Goal: Communication & Community: Answer question/provide support

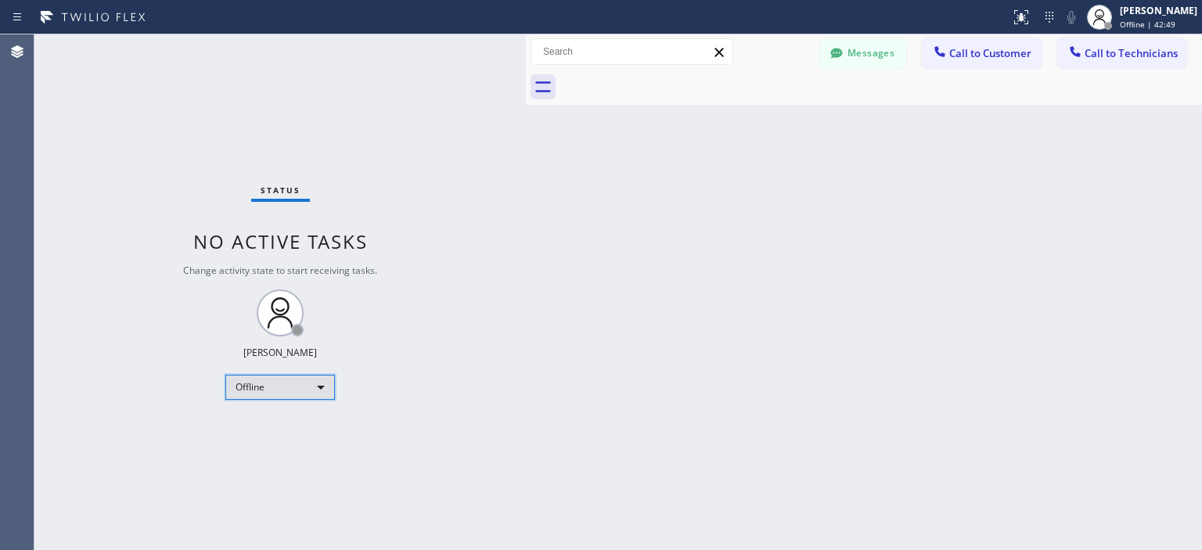
click at [304, 379] on div "Offline" at bounding box center [280, 387] width 110 height 25
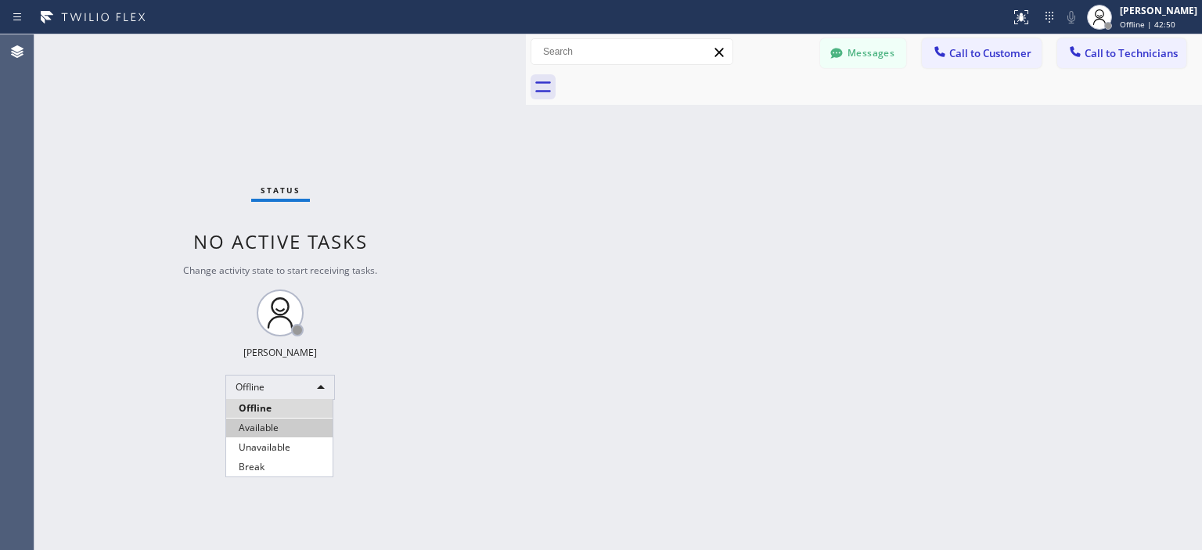
click at [272, 430] on li "Available" at bounding box center [279, 428] width 106 height 19
click at [1110, 53] on span "Call to Technicians" at bounding box center [1131, 53] width 93 height 14
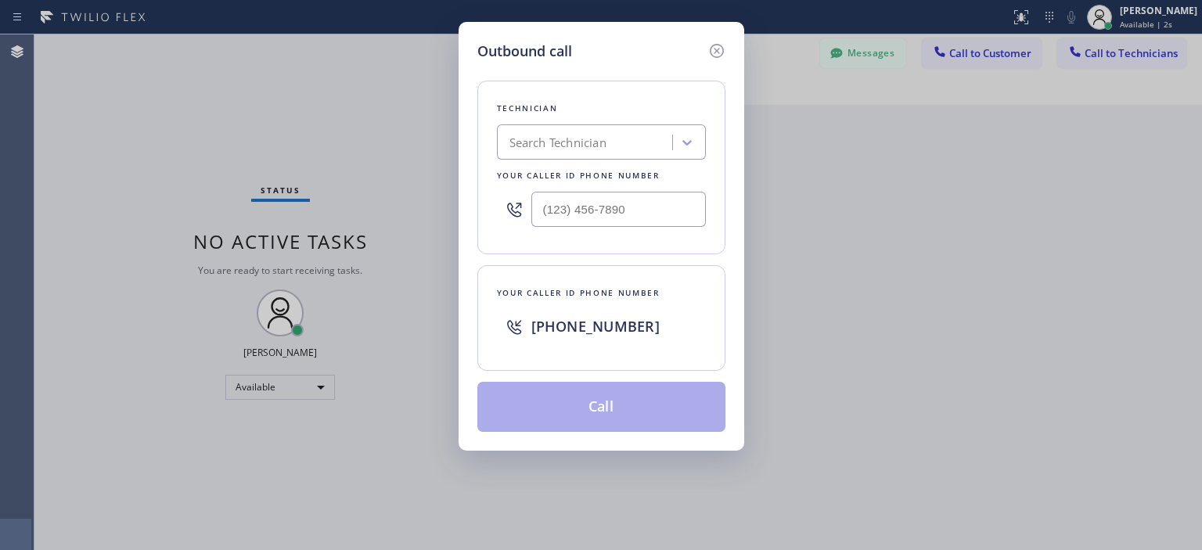
type input "(___) ___-____"
click at [585, 204] on input "(___) ___-____" at bounding box center [618, 209] width 175 height 35
click at [564, 140] on div "Search Technician" at bounding box center [557, 143] width 97 height 18
click at [715, 55] on icon at bounding box center [716, 50] width 19 height 19
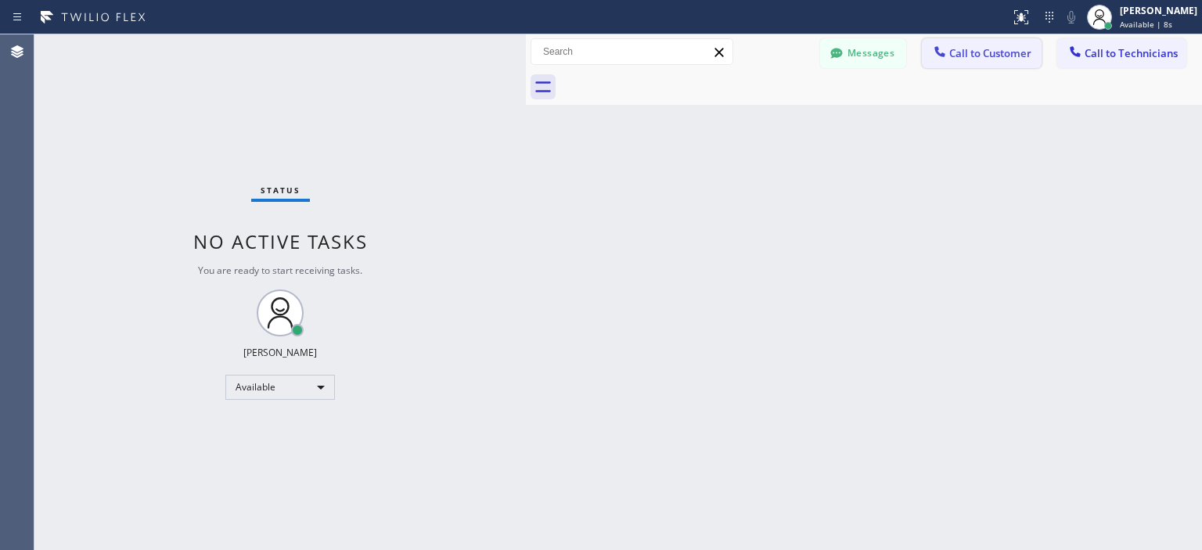
click at [967, 54] on span "Call to Customer" at bounding box center [990, 53] width 82 height 14
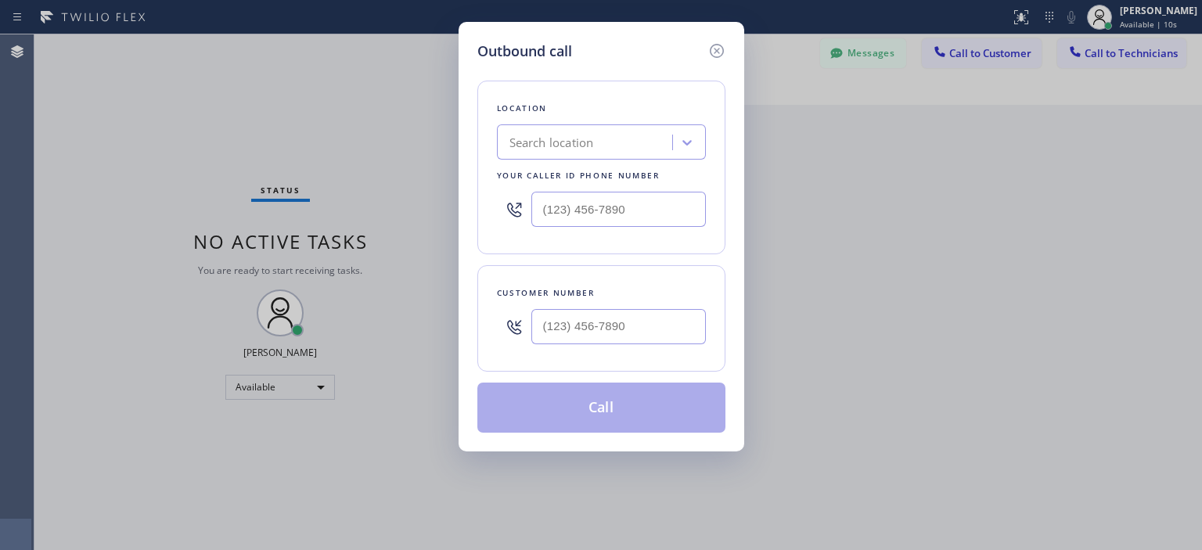
click at [573, 146] on div "Search location" at bounding box center [551, 143] width 85 height 18
type input "5 star air"
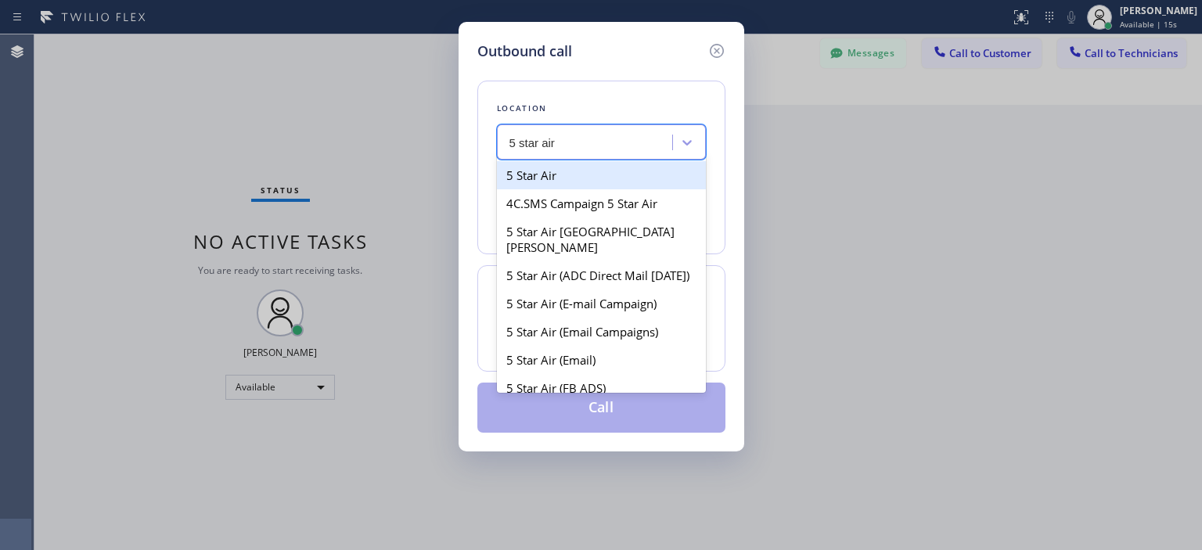
click at [585, 166] on div "5 Star Air" at bounding box center [601, 175] width 209 height 28
type input "[PHONE_NUMBER]"
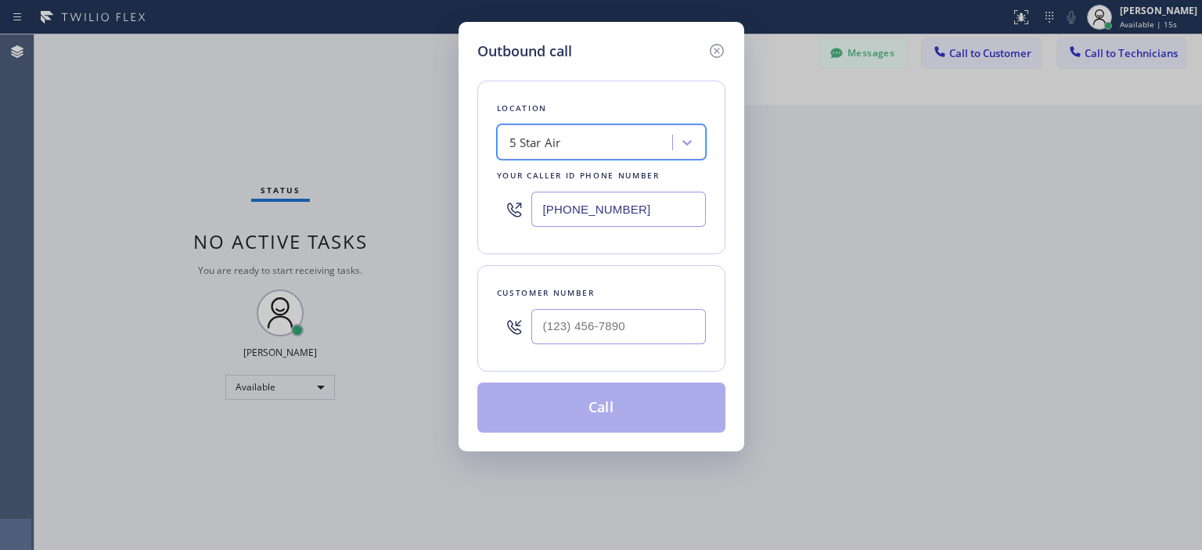
type input "(___) ___-____"
click at [599, 329] on input "(___) ___-____" at bounding box center [618, 326] width 175 height 35
click at [598, 319] on input "(___) ___-____" at bounding box center [618, 326] width 175 height 35
click at [552, 326] on input "(___) ___-____" at bounding box center [618, 326] width 175 height 35
click at [546, 323] on input "(___) ___-____" at bounding box center [618, 326] width 175 height 35
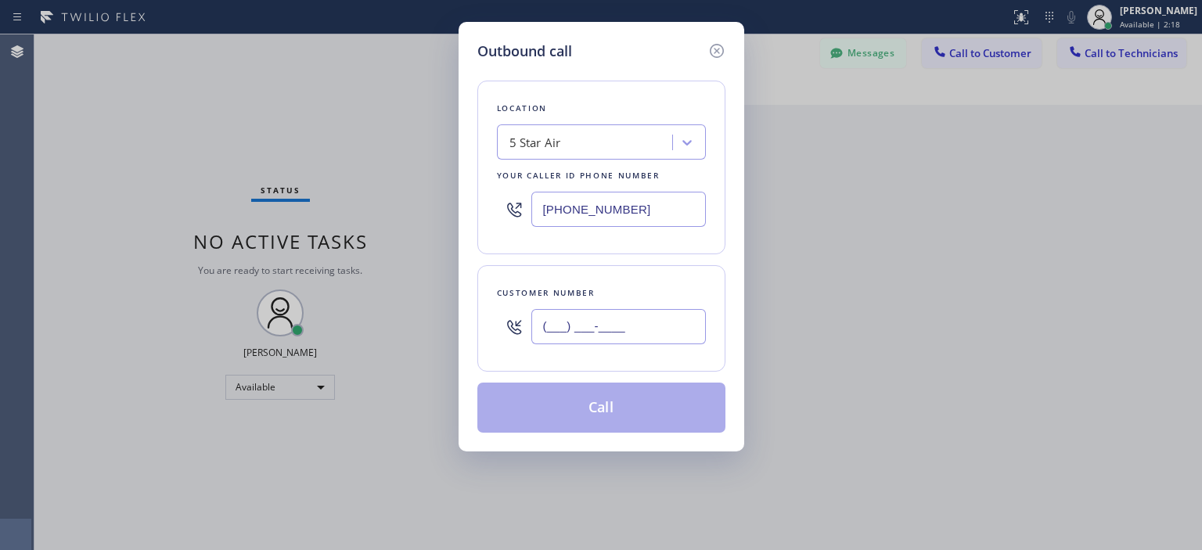
paste input "868) 614-3896"
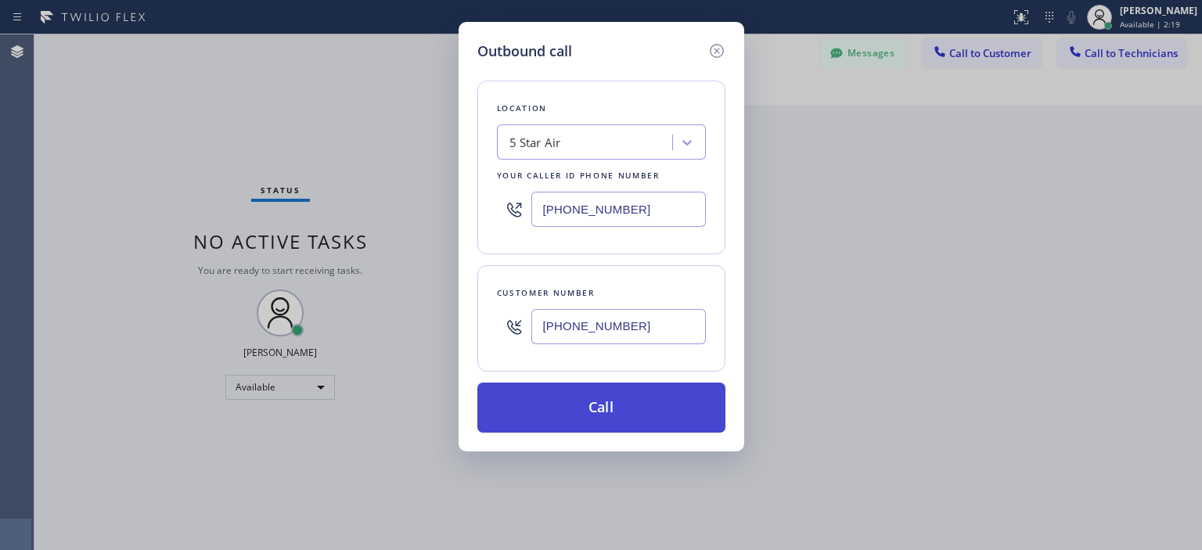
type input "[PHONE_NUMBER]"
click at [631, 404] on button "Call" at bounding box center [601, 408] width 248 height 50
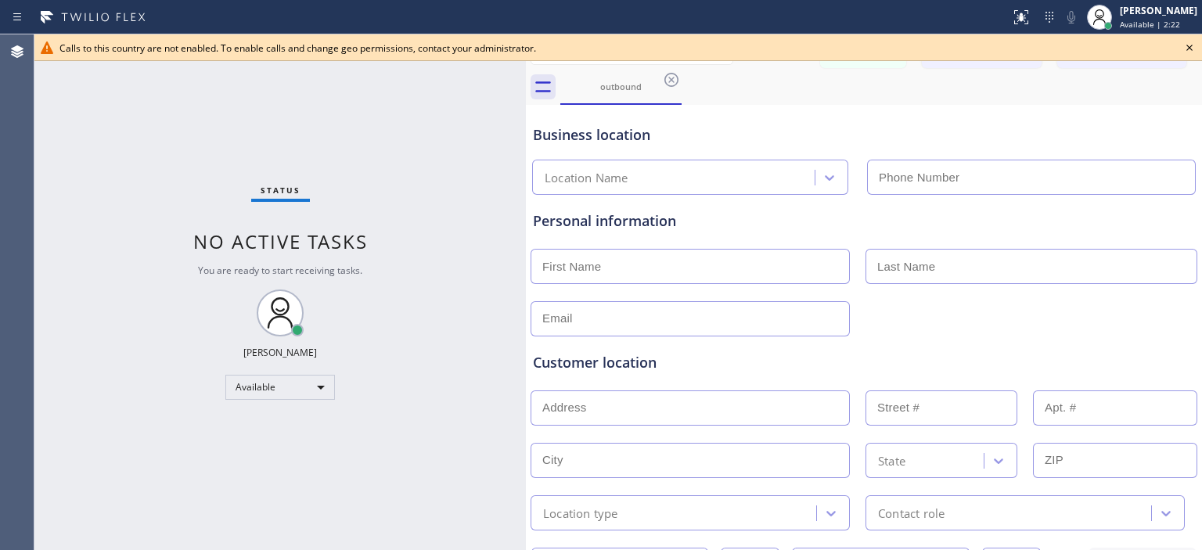
type input "[PHONE_NUMBER]"
click at [57, 137] on div "Status No active tasks You are ready to start receiving tasks. [PERSON_NAME] Av…" at bounding box center [279, 292] width 491 height 516
click at [1189, 48] on icon at bounding box center [1189, 48] width 6 height 6
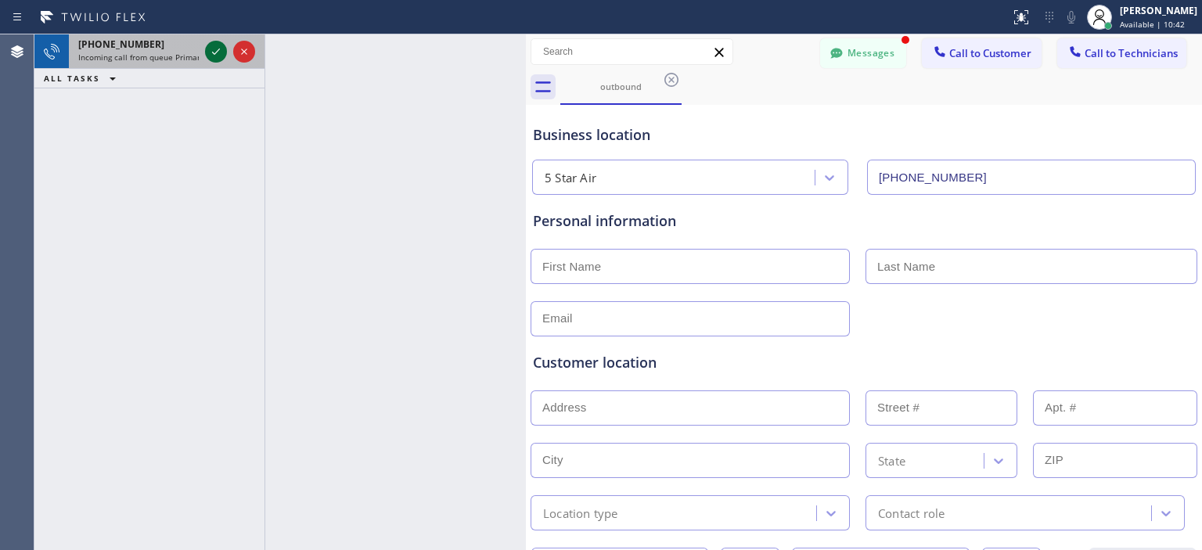
click at [216, 56] on icon at bounding box center [216, 51] width 19 height 19
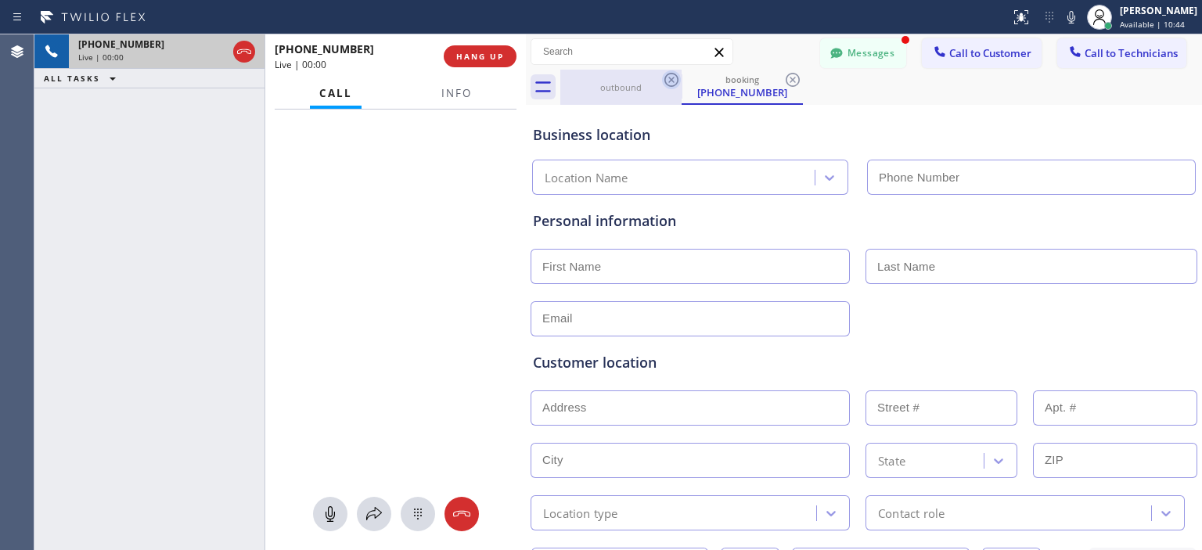
type input "[PHONE_NUMBER]"
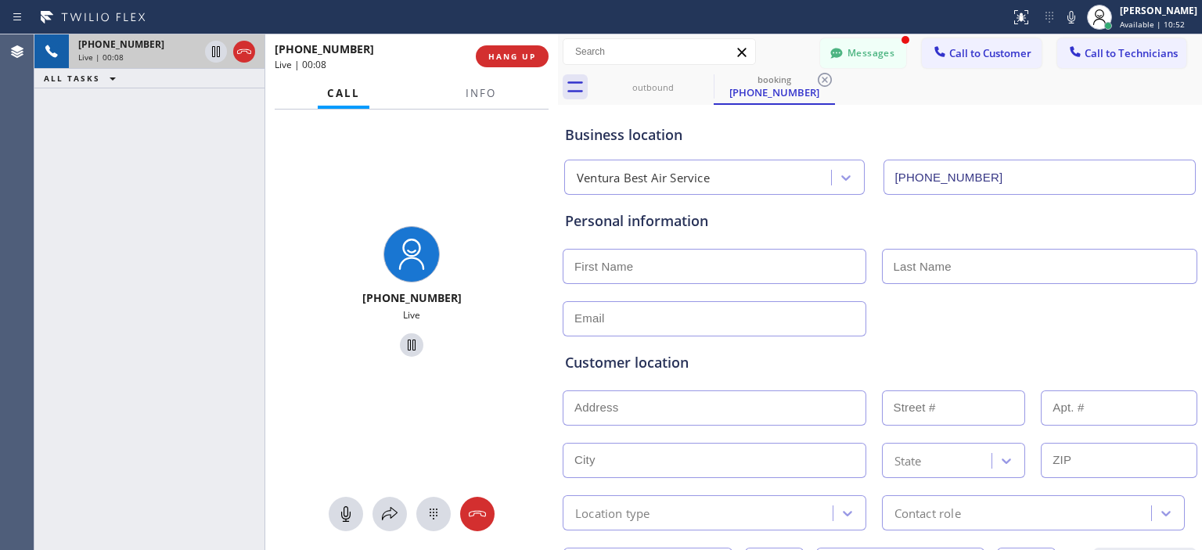
drag, startPoint x: 525, startPoint y: 81, endPoint x: 557, endPoint y: 91, distance: 33.4
click at [558, 91] on div at bounding box center [558, 292] width 0 height 516
click at [555, 92] on div at bounding box center [555, 292] width 0 height 516
click at [382, 513] on icon at bounding box center [388, 514] width 19 height 19
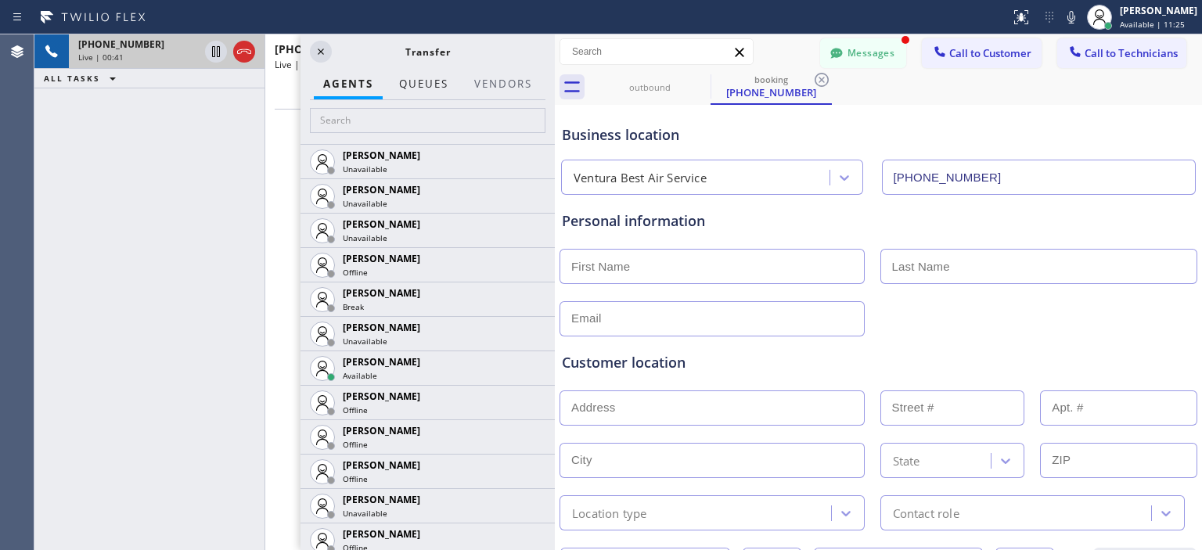
click at [423, 90] on span "QUEUES" at bounding box center [423, 84] width 49 height 14
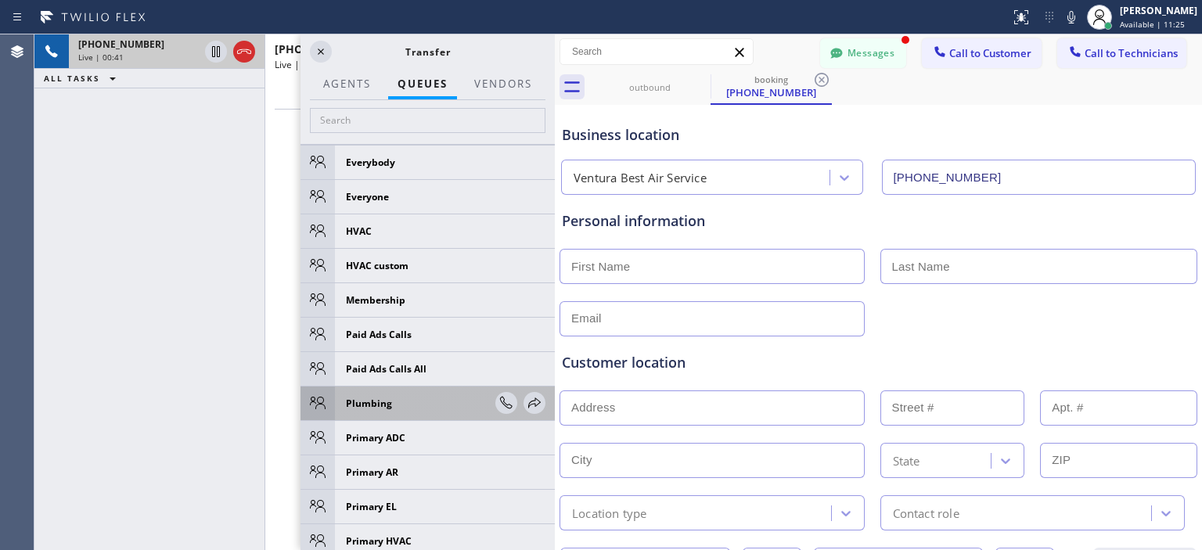
scroll to position [523, 0]
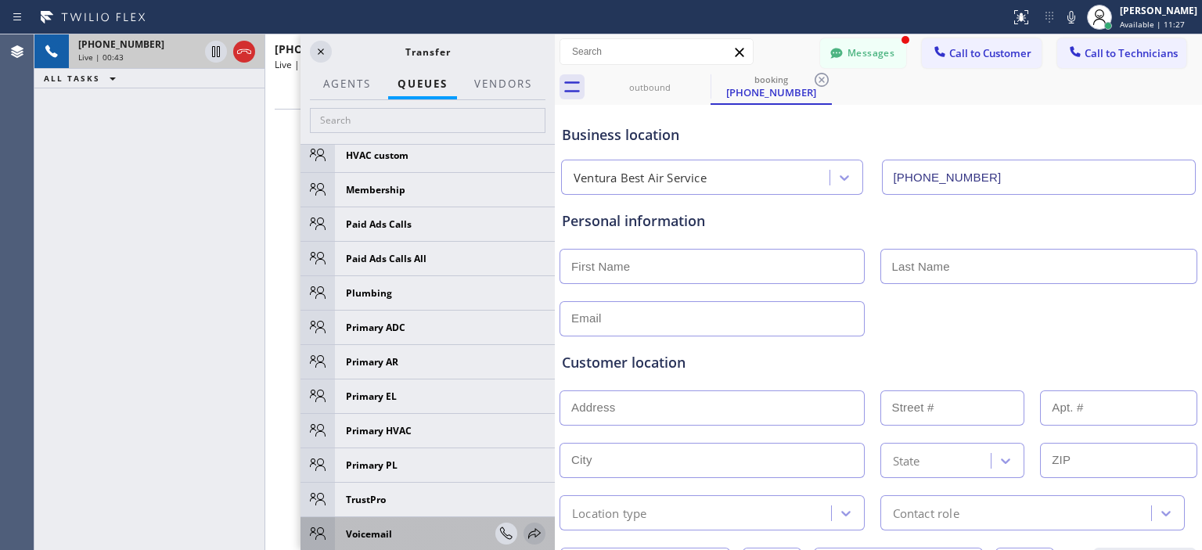
click at [528, 532] on icon at bounding box center [534, 533] width 13 height 10
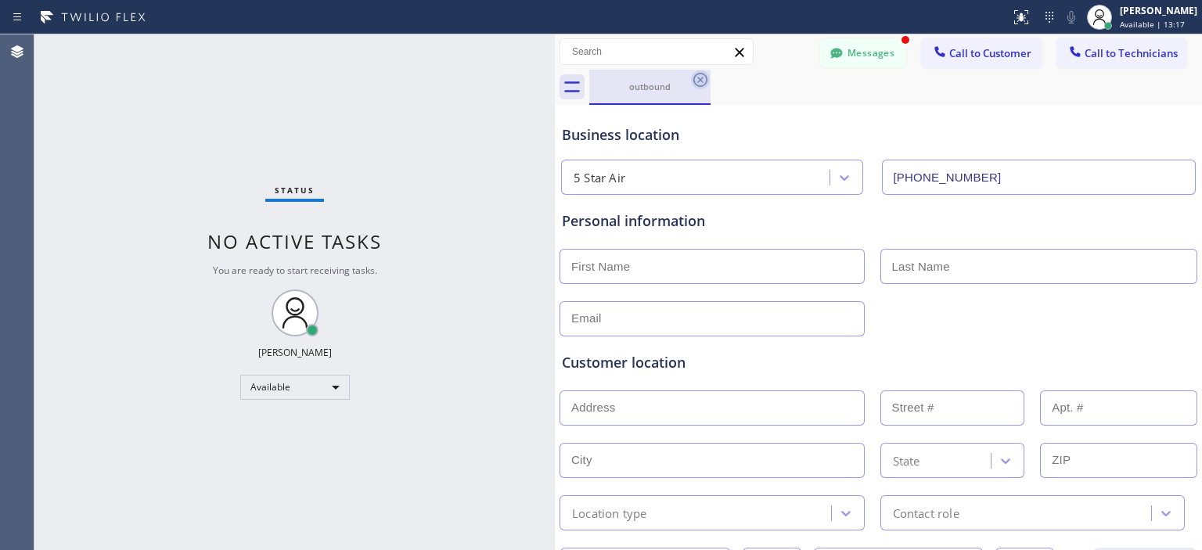
click at [704, 82] on icon at bounding box center [700, 79] width 19 height 19
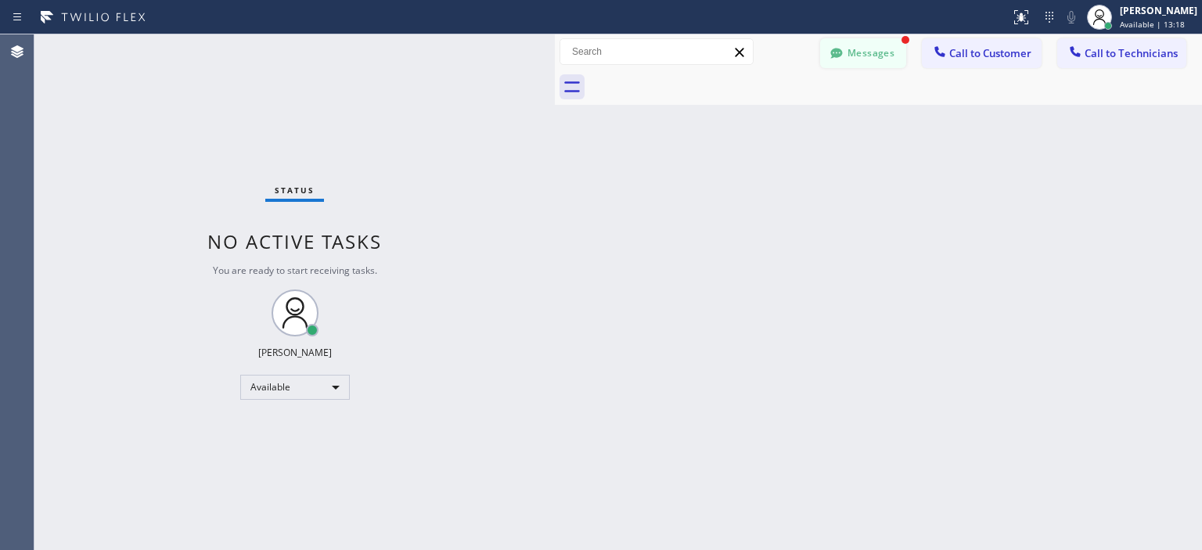
click at [847, 60] on button "Messages" at bounding box center [863, 53] width 86 height 30
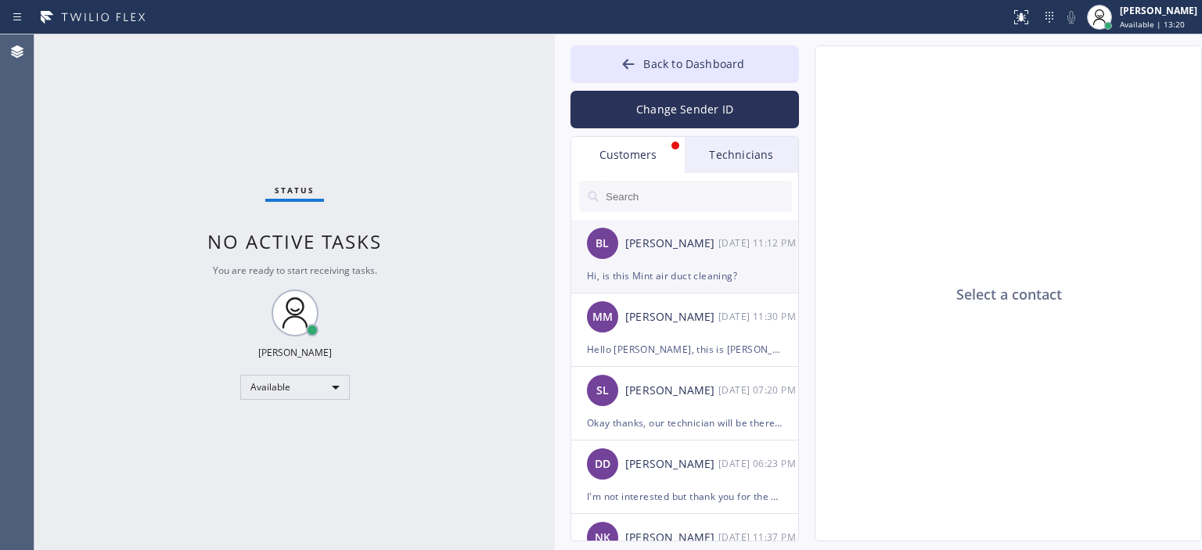
click at [683, 260] on div "[PERSON_NAME] [DATE] 11:12 PM" at bounding box center [685, 243] width 229 height 47
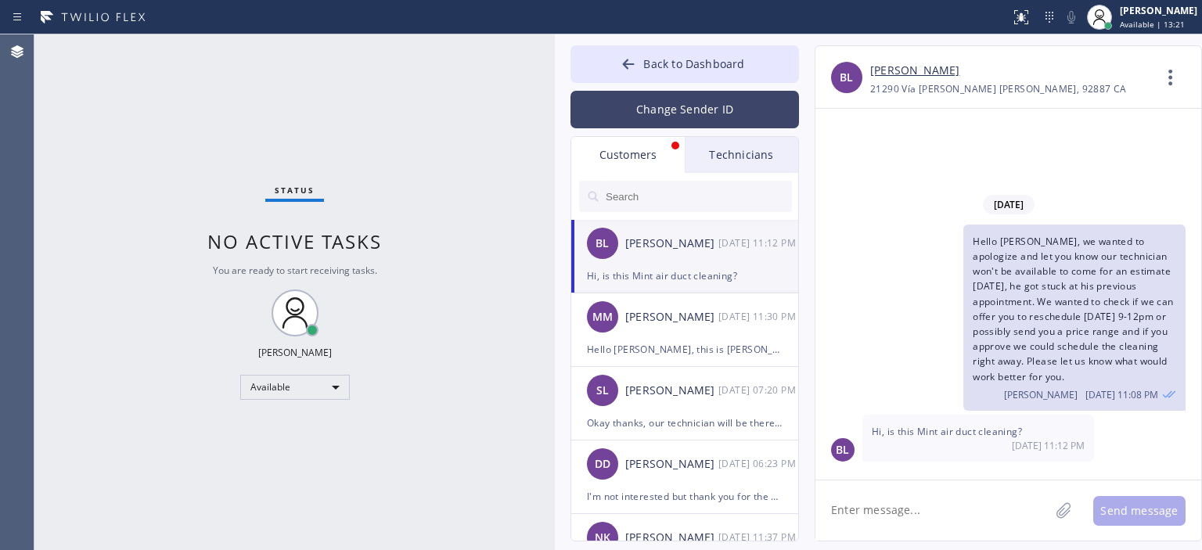
click at [679, 104] on button "Change Sender ID" at bounding box center [684, 110] width 229 height 38
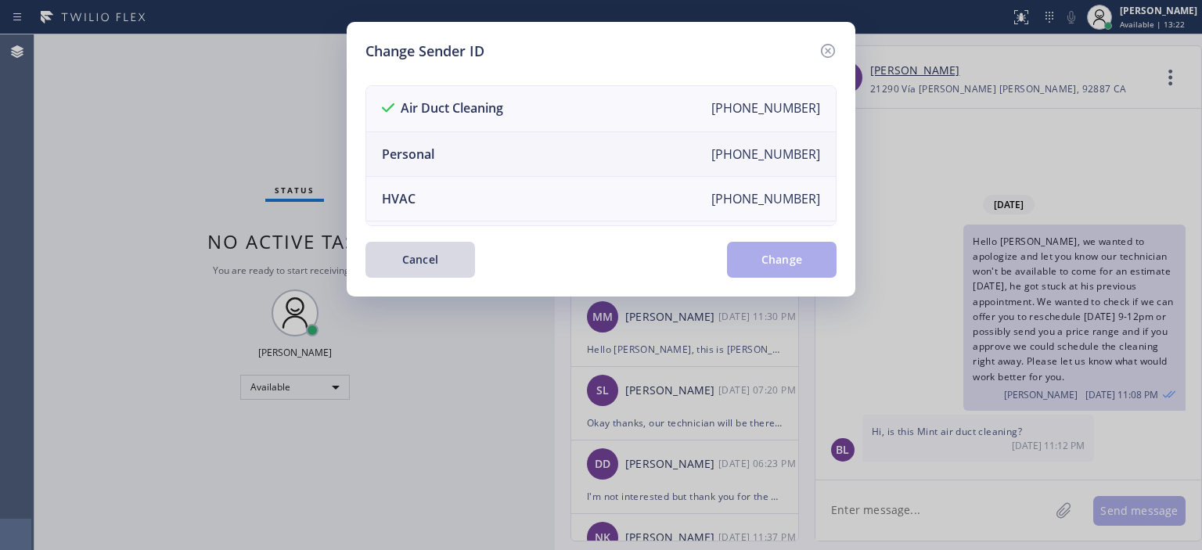
click at [516, 142] on li "Personal [PHONE_NUMBER]" at bounding box center [601, 154] width 470 height 45
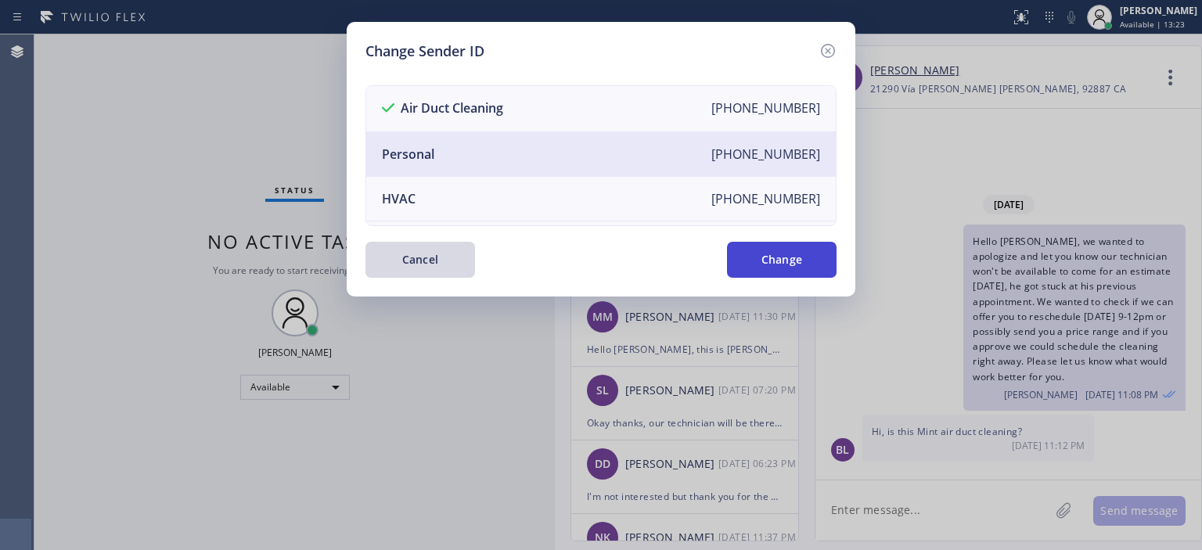
click at [790, 259] on button "Change" at bounding box center [782, 260] width 110 height 36
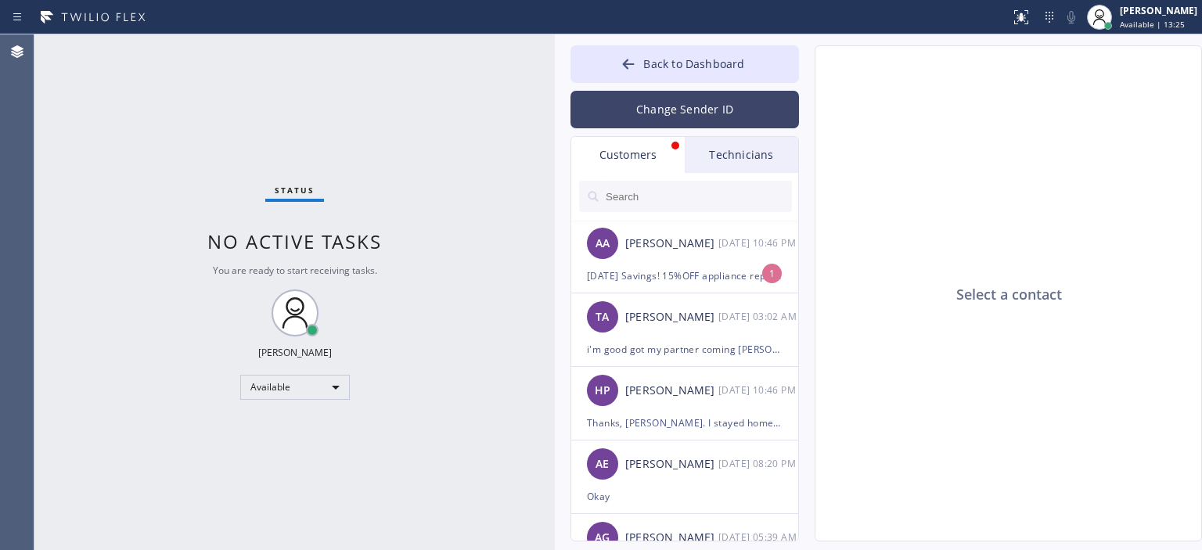
click at [683, 113] on button "Change Sender ID" at bounding box center [684, 110] width 229 height 38
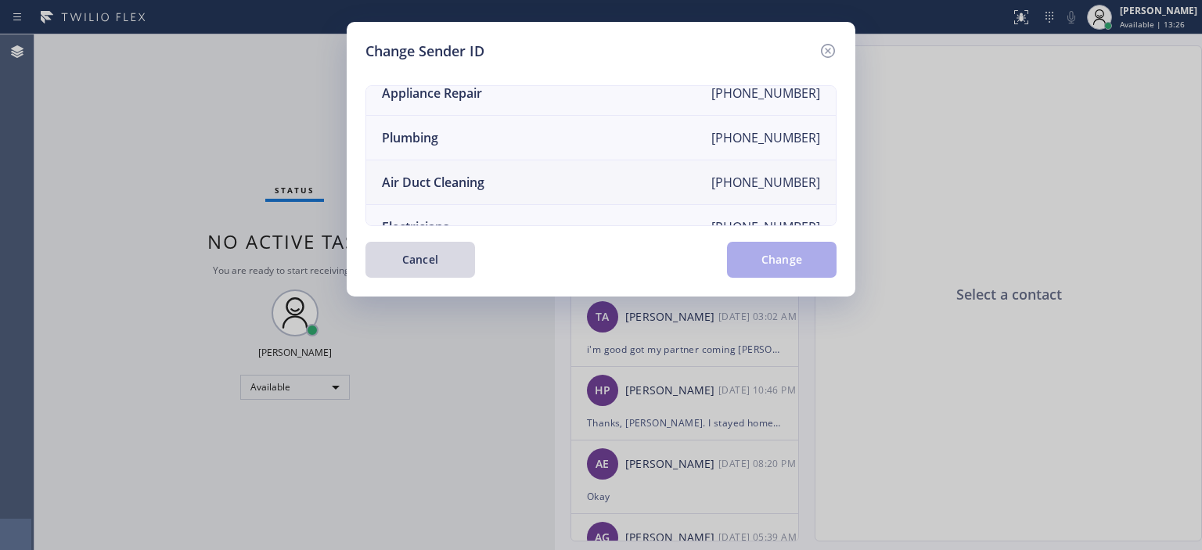
scroll to position [152, 0]
click at [535, 183] on li "Air Duct Cleaning [PHONE_NUMBER]" at bounding box center [601, 181] width 470 height 45
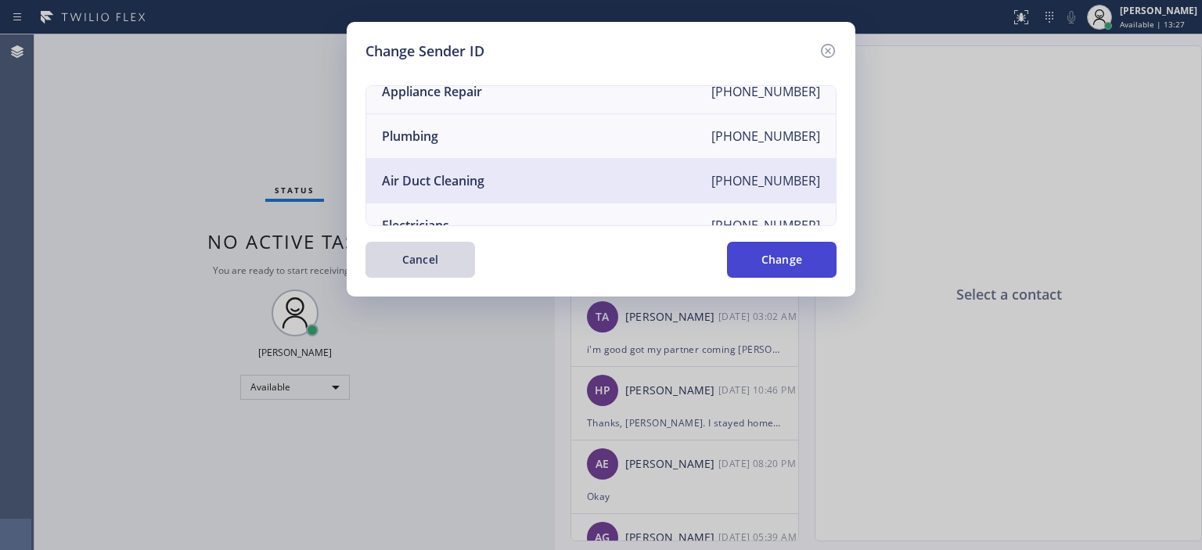
click at [795, 275] on button "Change" at bounding box center [782, 260] width 110 height 36
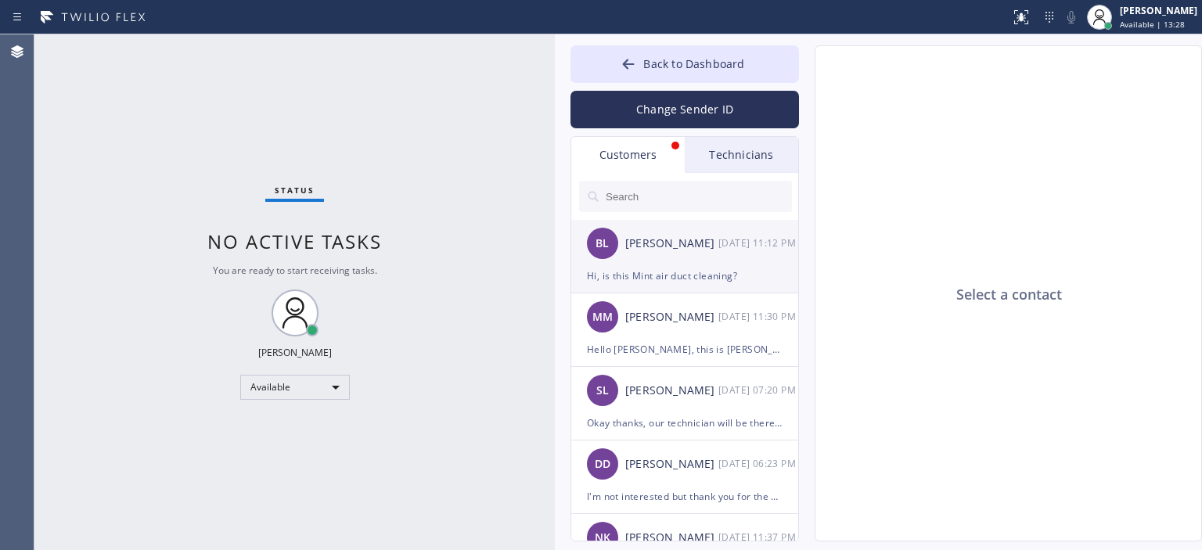
click at [702, 261] on div "[PERSON_NAME] [DATE] 11:12 PM" at bounding box center [685, 243] width 229 height 47
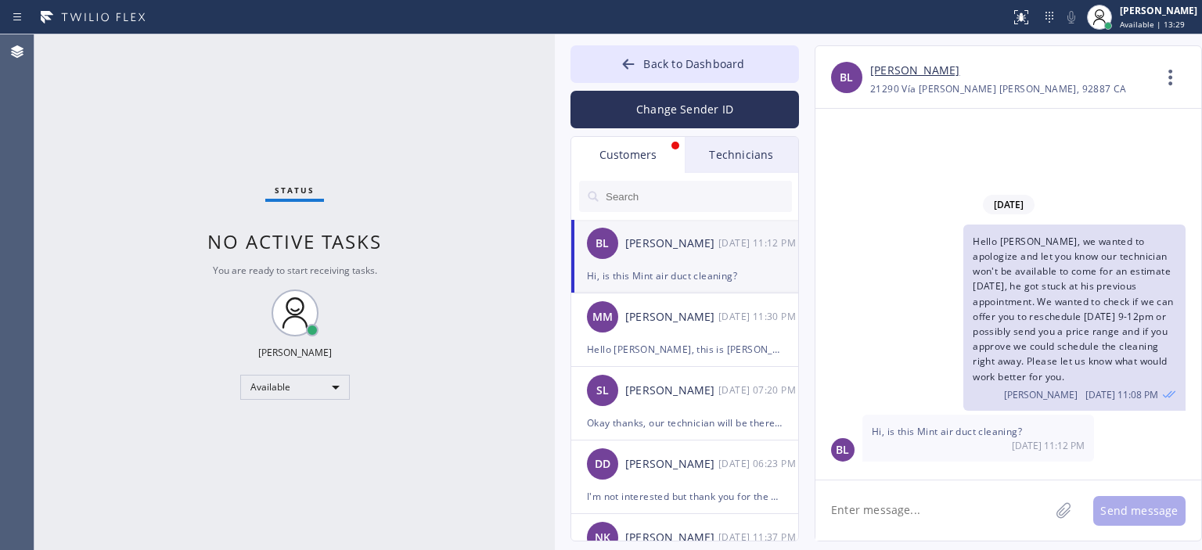
click at [890, 506] on textarea at bounding box center [932, 510] width 234 height 60
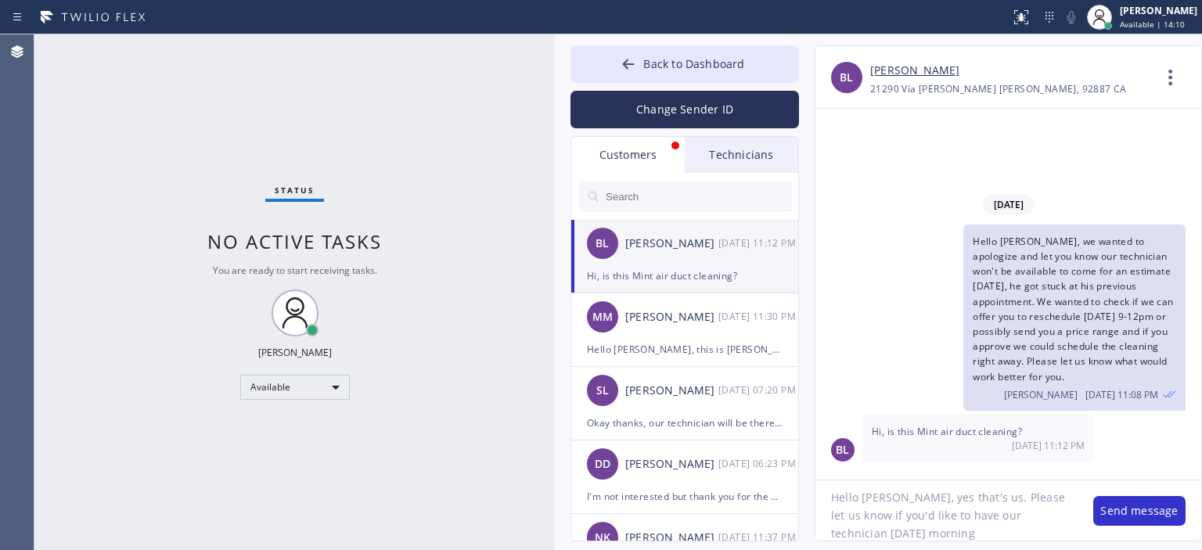
drag, startPoint x: 1003, startPoint y: 496, endPoint x: 1060, endPoint y: 498, distance: 57.1
click at [1060, 498] on textarea "Hello [PERSON_NAME], yes that's us. Please let us know if you'd like to have ou…" at bounding box center [946, 510] width 262 height 60
click at [901, 531] on textarea "Hello [PERSON_NAME], yes that's us. Please confirm if you'd like to have our te…" at bounding box center [946, 510] width 262 height 60
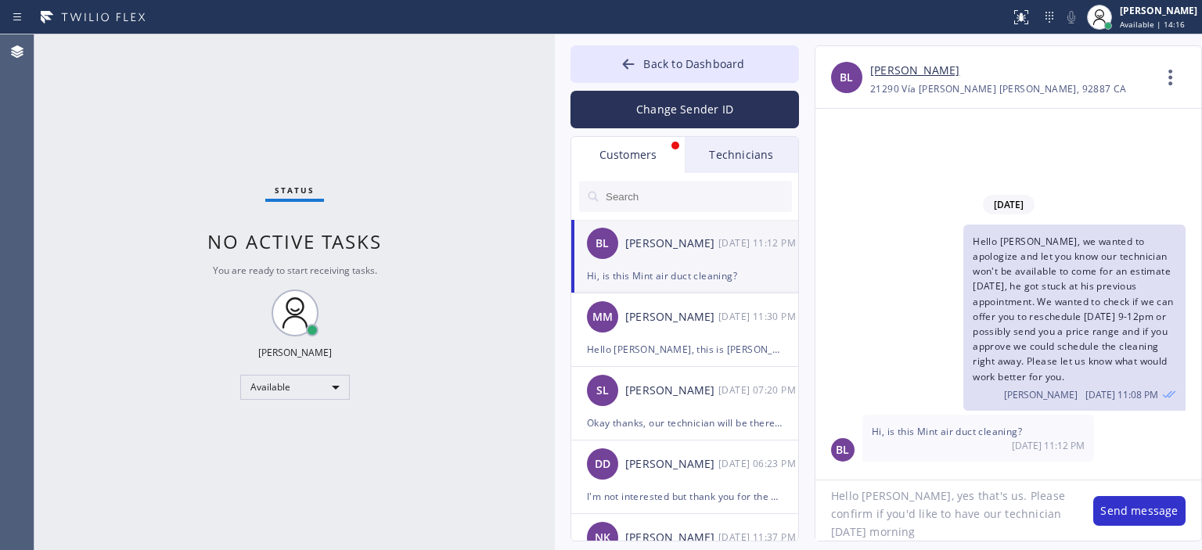
click at [884, 527] on textarea "Hello [PERSON_NAME], yes that's us. Please confirm if you'd like to have our te…" at bounding box center [946, 510] width 262 height 60
click at [894, 533] on textarea "Hello [PERSON_NAME], yes that's us. Please confirm if you'd like to have our te…" at bounding box center [946, 510] width 262 height 60
click at [876, 512] on textarea "Hello [PERSON_NAME], yes that's us. Please confirm if you'd like to have our te…" at bounding box center [946, 510] width 262 height 60
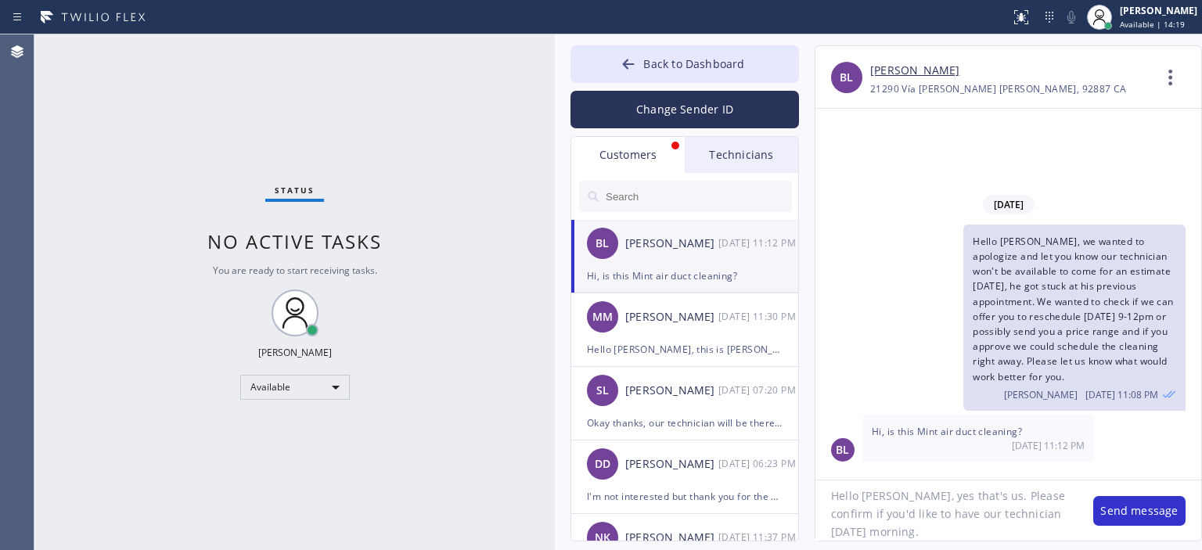
click at [876, 512] on textarea "Hello [PERSON_NAME], yes that's us. Please confirm if you'd like to have our te…" at bounding box center [946, 510] width 262 height 60
type textarea "Hello [PERSON_NAME], yes that's us. Please confirm if you'd like to have our te…"
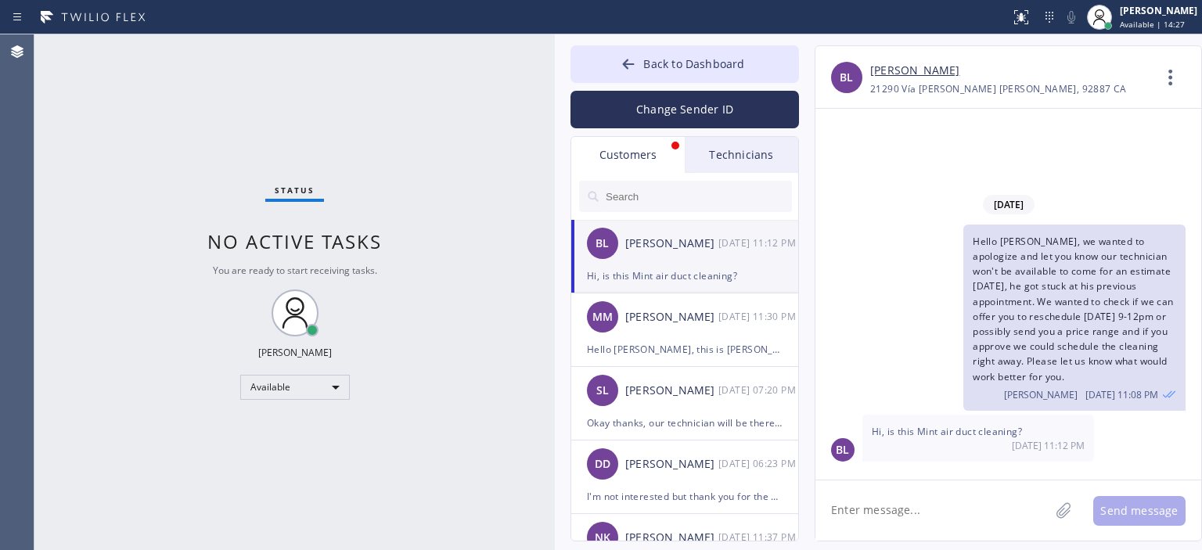
scroll to position [0, 0]
paste textarea "Hello [PERSON_NAME], yes that's us. Please confirm if you'd like to have our te…"
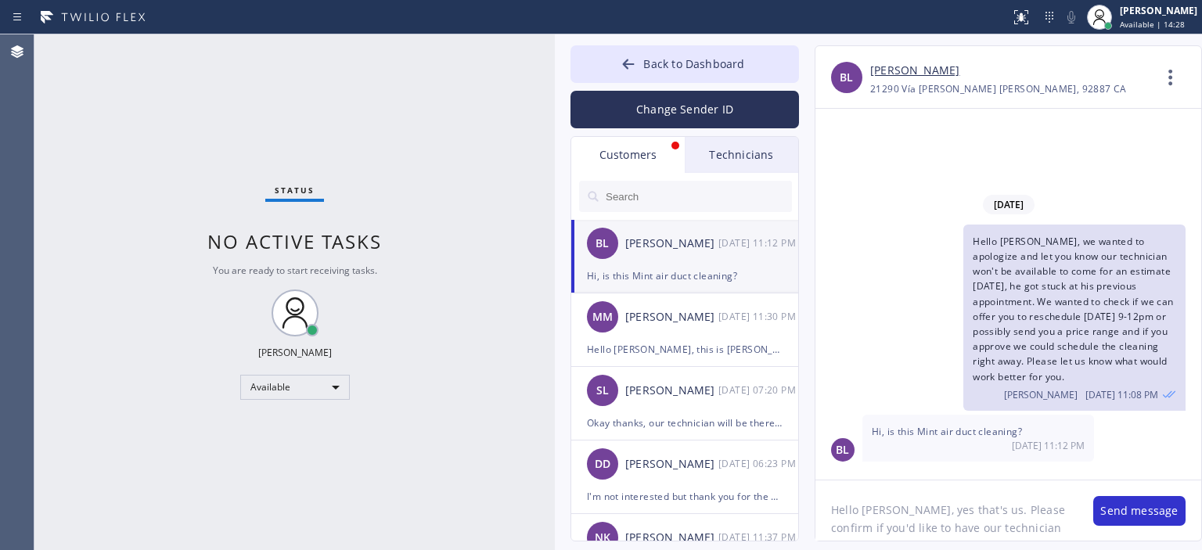
scroll to position [13, 0]
click at [879, 498] on textarea "Hello [PERSON_NAME], yes that's us. Please confirm if you'd like to have our te…" at bounding box center [946, 510] width 262 height 60
type textarea "Hello [PERSON_NAME], yes that's us. Please confirm if you'd like to have our te…"
click at [895, 530] on textarea "Hello [PERSON_NAME], yes that's us. Please confirm if you'd like to have our te…" at bounding box center [946, 510] width 262 height 60
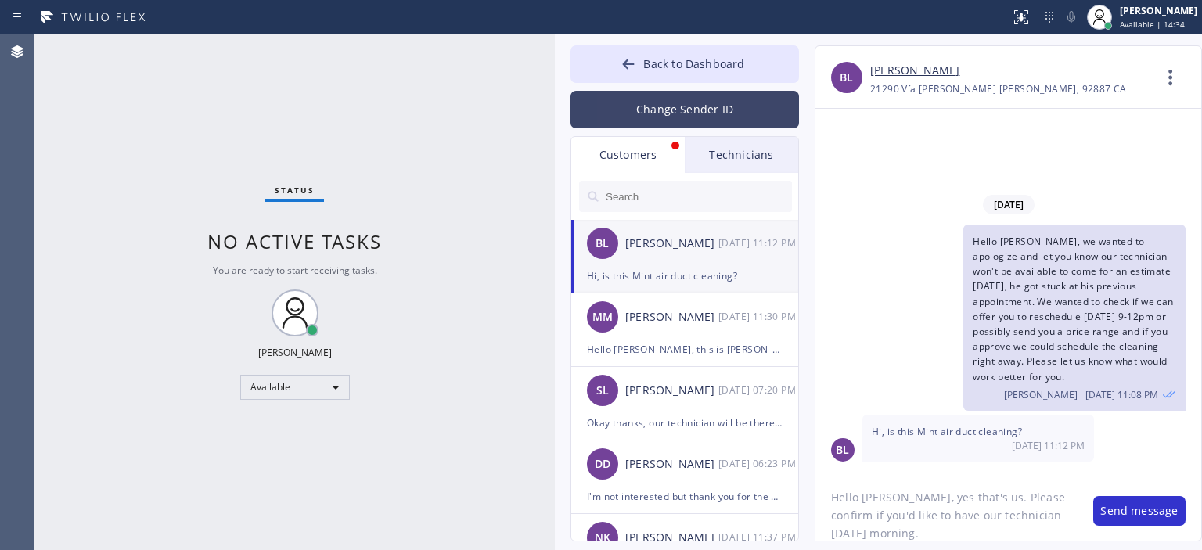
click at [693, 106] on button "Change Sender ID" at bounding box center [684, 110] width 229 height 38
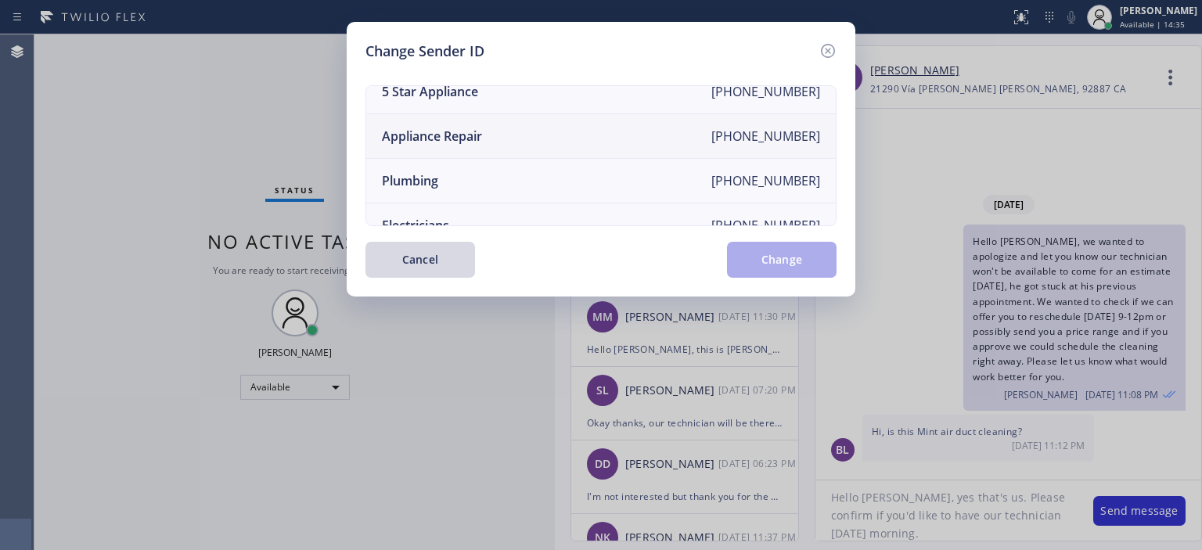
scroll to position [0, 0]
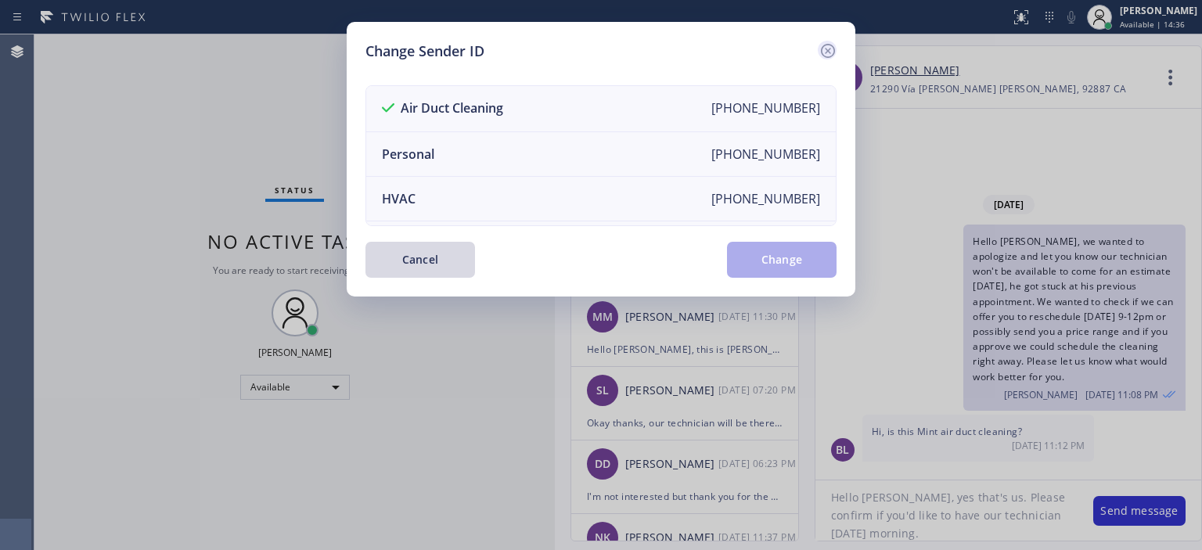
click at [834, 46] on icon at bounding box center [828, 50] width 19 height 19
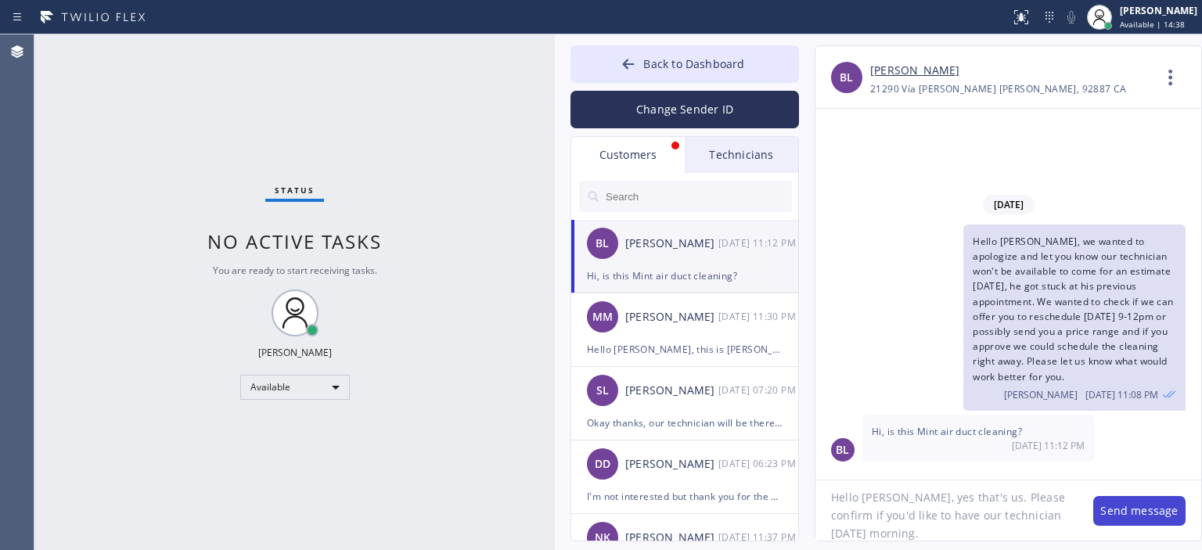
click at [1112, 506] on button "Send message" at bounding box center [1139, 511] width 92 height 30
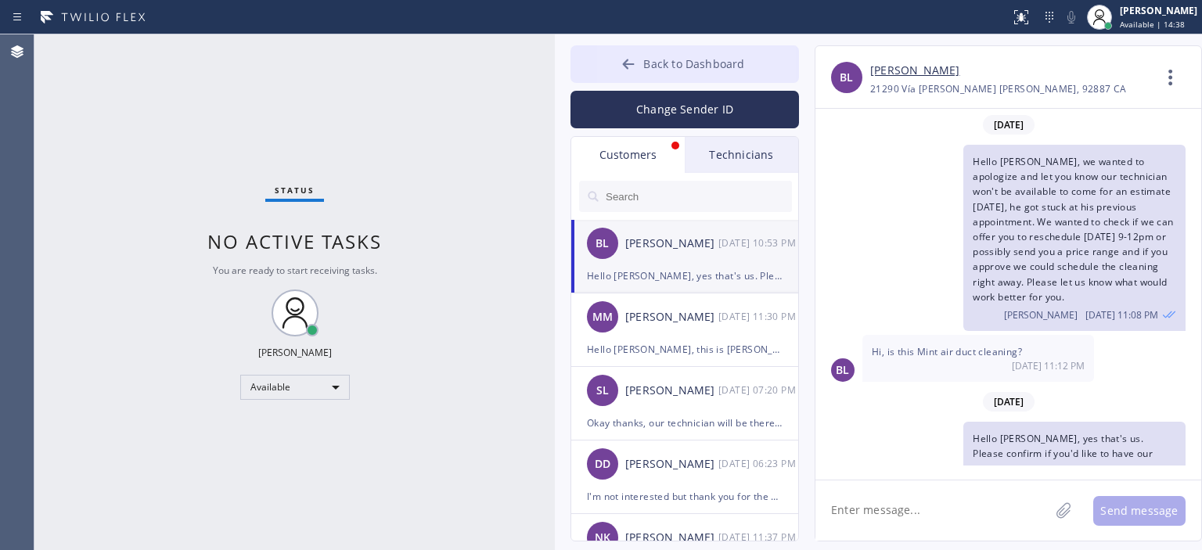
scroll to position [22, 0]
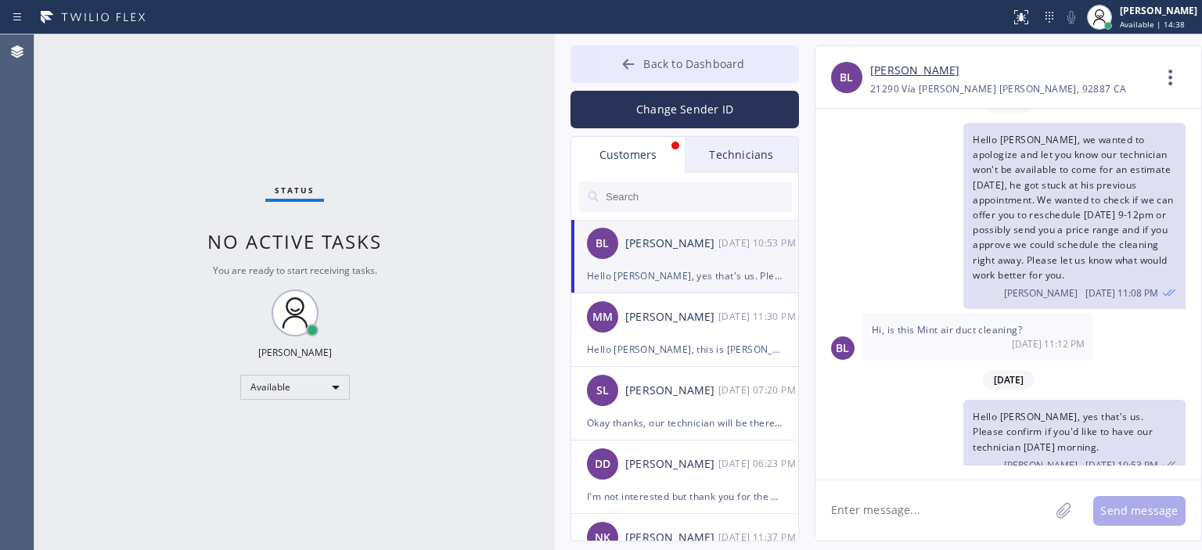
click at [600, 61] on button "Back to Dashboard" at bounding box center [684, 64] width 229 height 38
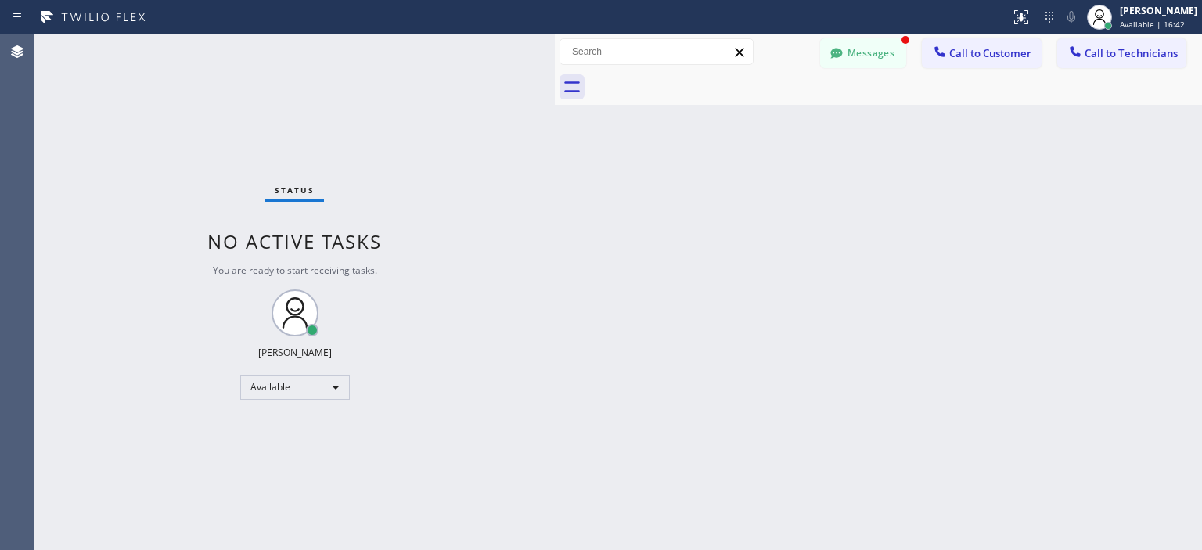
click at [1158, 340] on div "Back to Dashboard Change Sender ID Customers Technicians [PERSON_NAME] [DATE] 1…" at bounding box center [878, 292] width 647 height 516
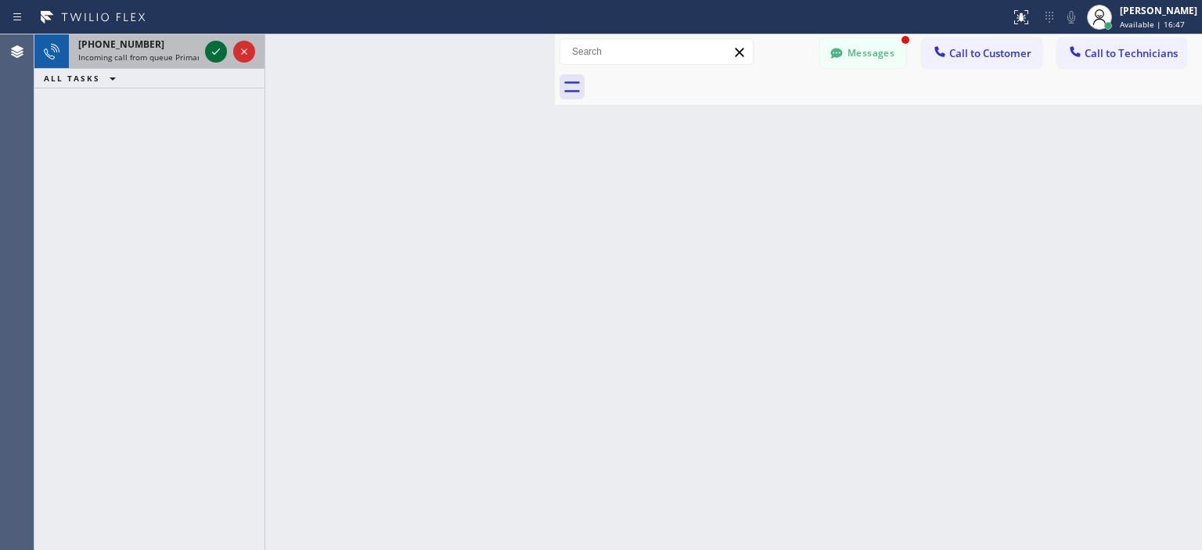
click at [218, 55] on icon at bounding box center [216, 51] width 19 height 19
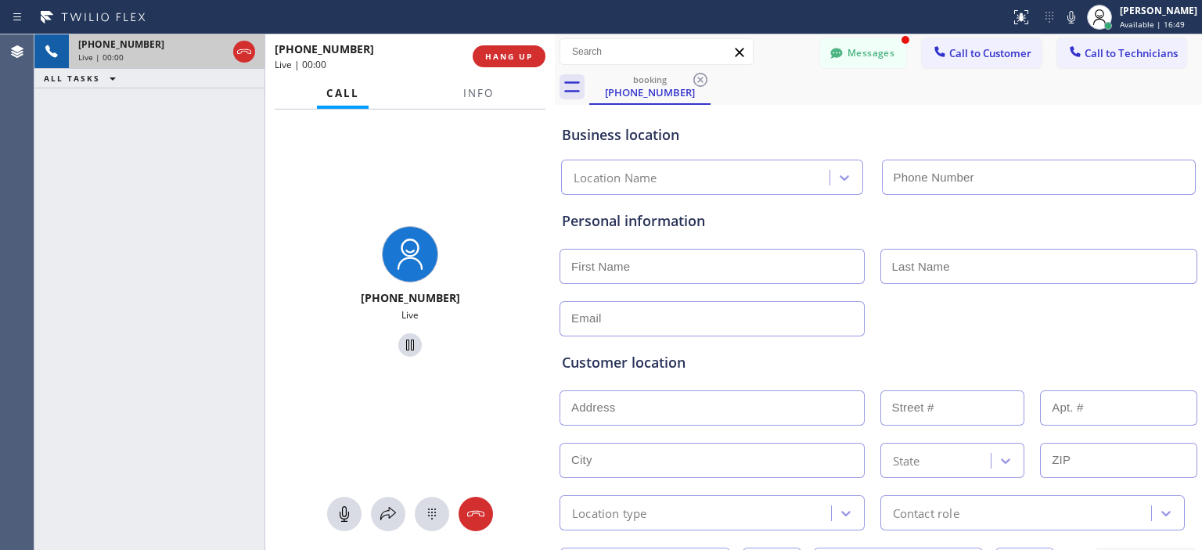
type input "[PHONE_NUMBER]"
